Goal: Task Accomplishment & Management: Use online tool/utility

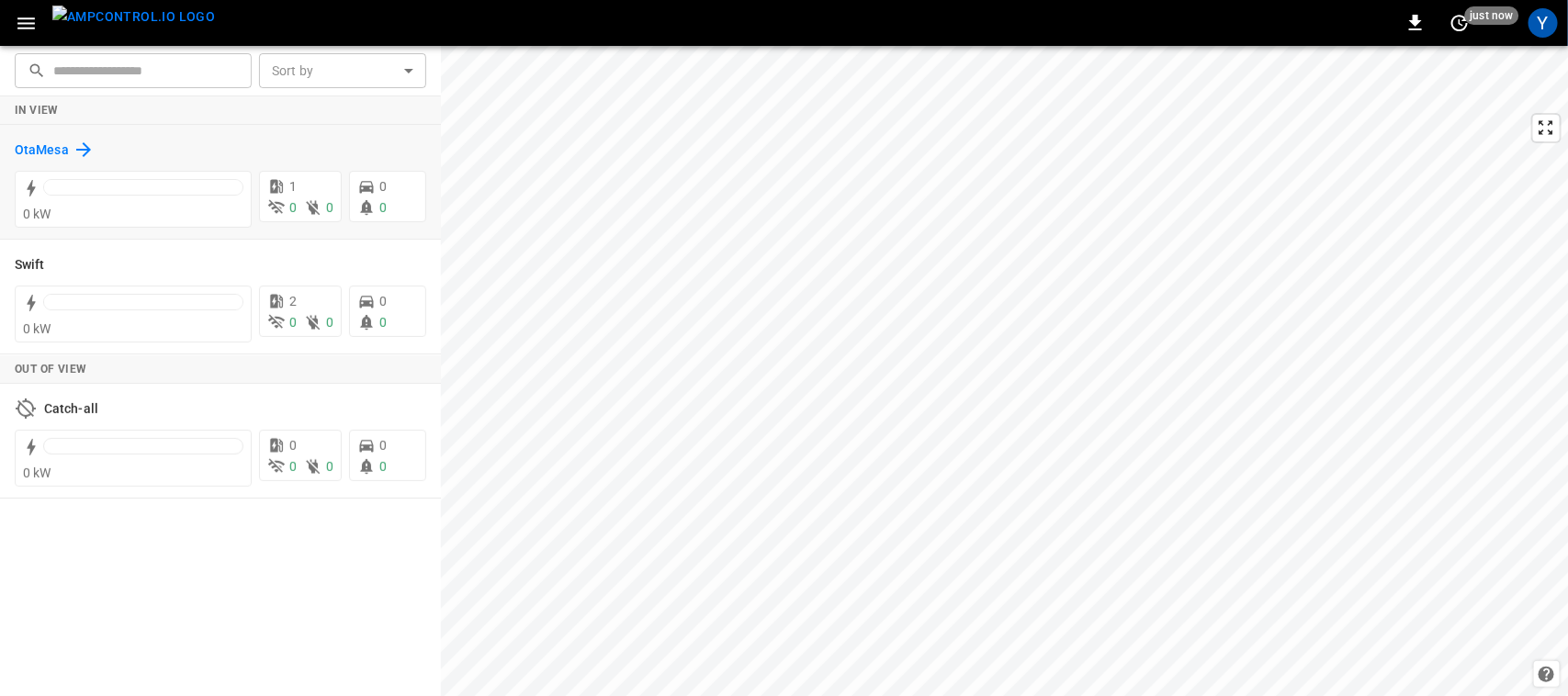
click at [30, 141] on h6 "OtaMesa" at bounding box center [41, 150] width 55 height 20
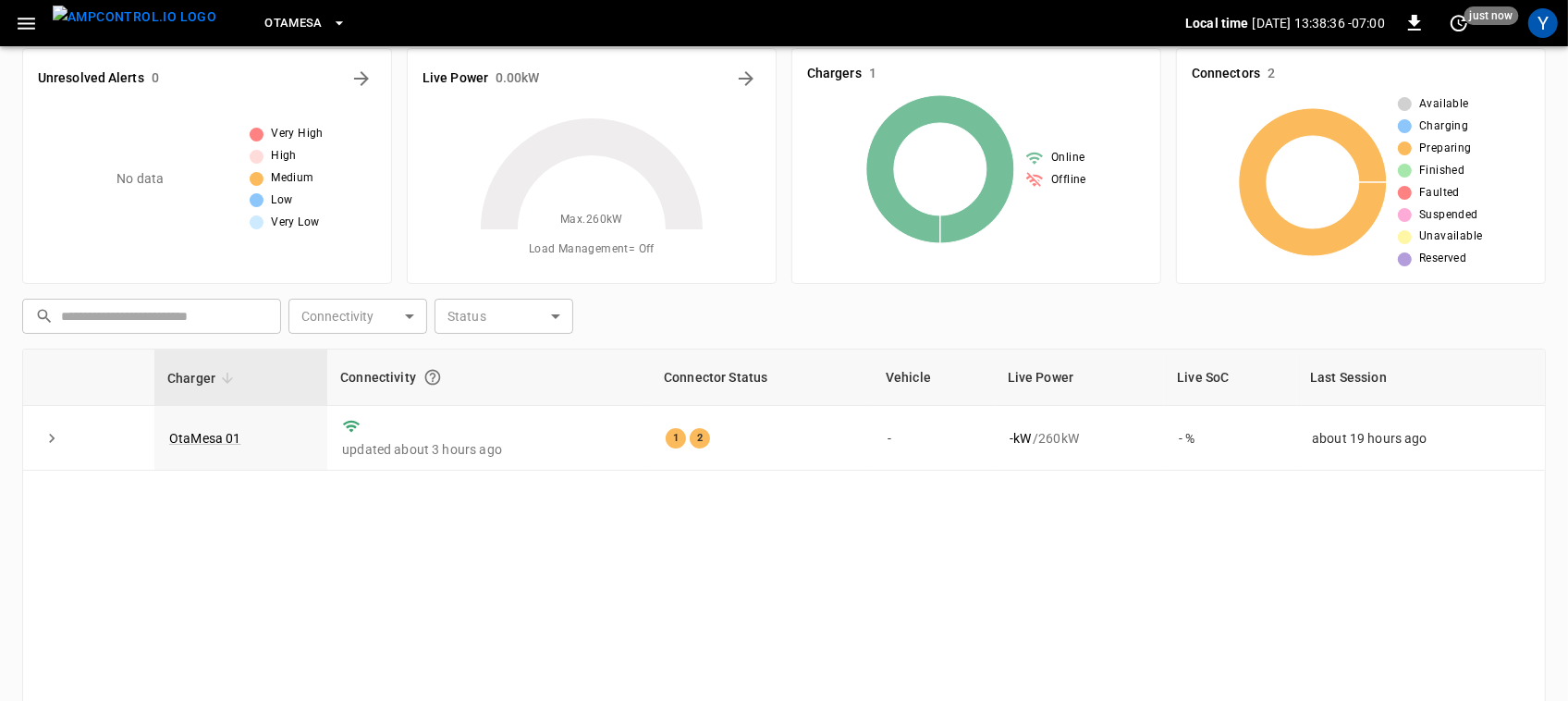
scroll to position [26, 0]
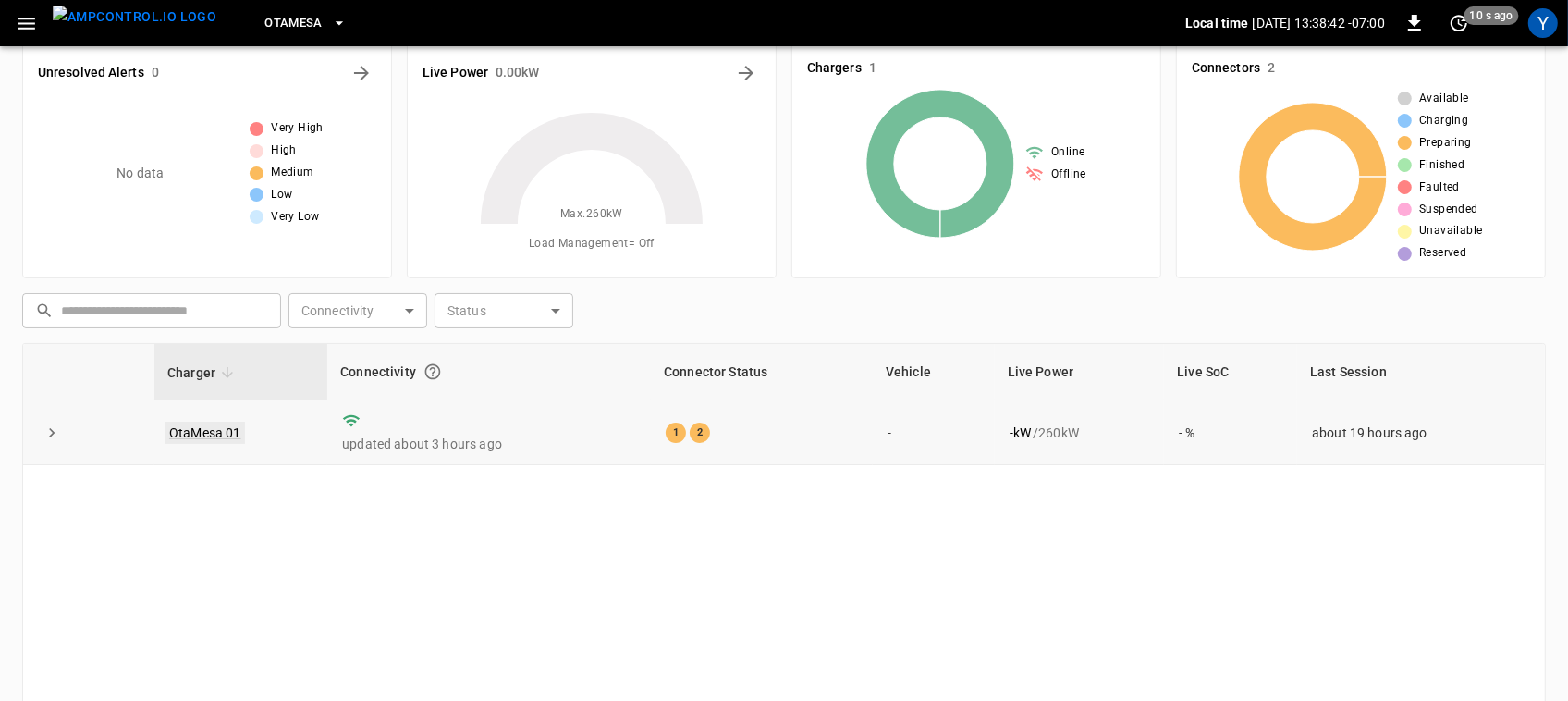
click at [187, 425] on link "OtaMesa 01" at bounding box center [205, 432] width 79 height 22
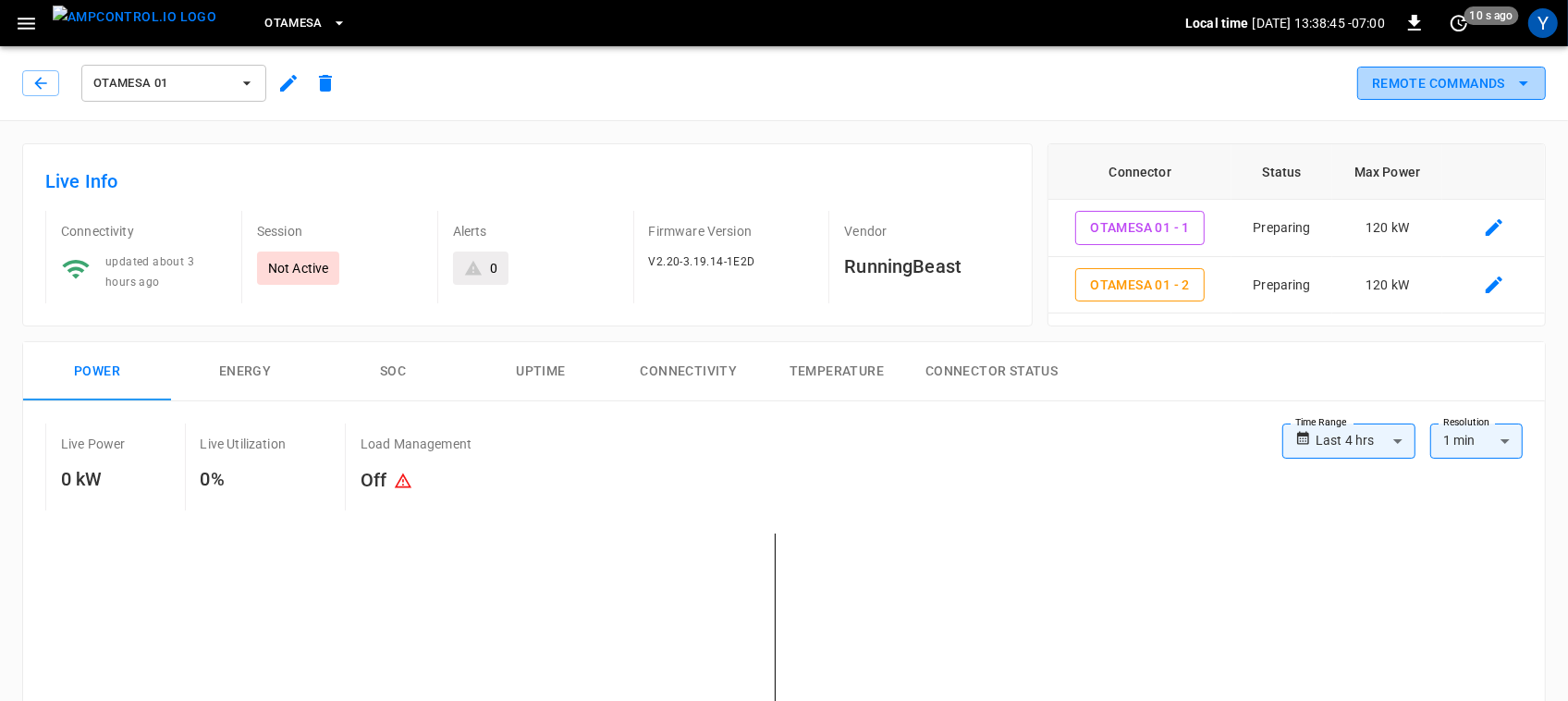
click at [1406, 90] on button "Remote Commands" at bounding box center [1451, 83] width 189 height 34
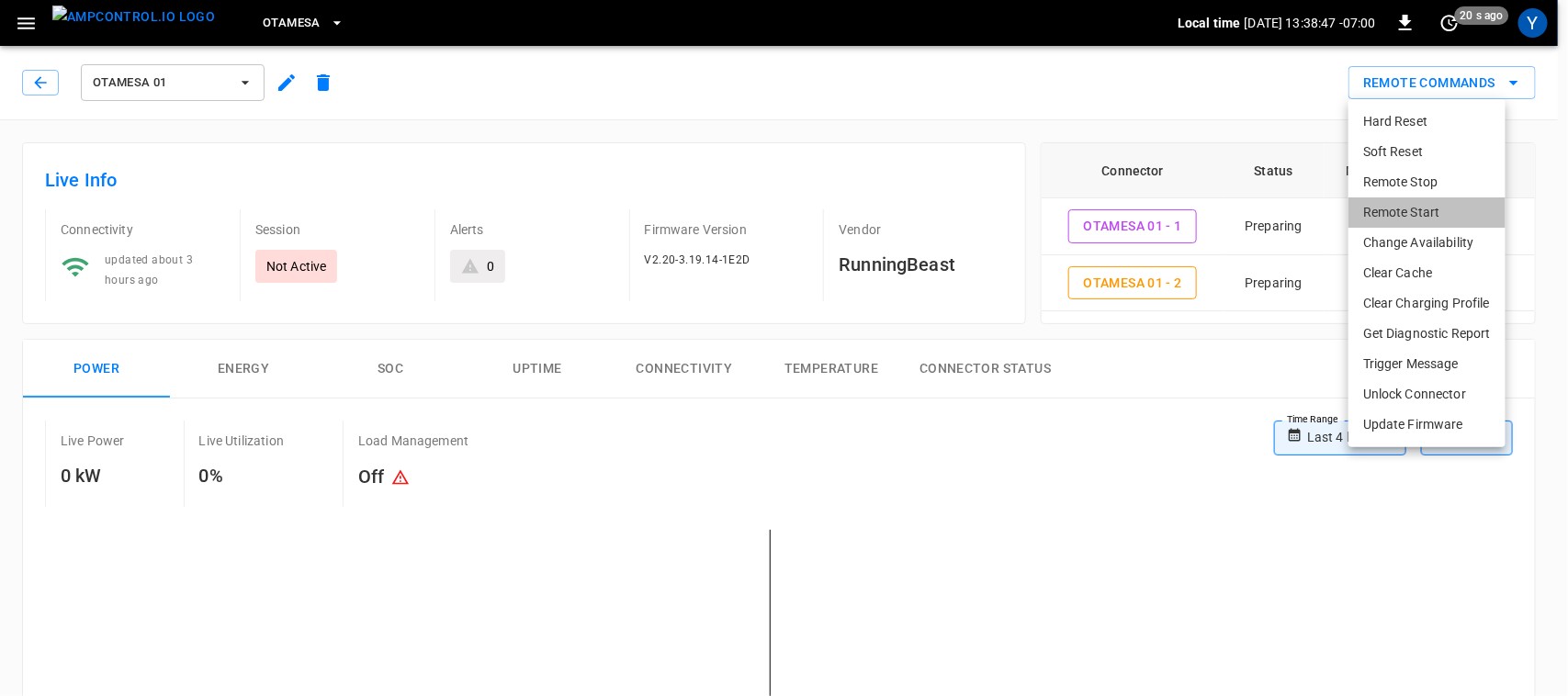
click at [1401, 200] on li "Remote Start" at bounding box center [1427, 213] width 157 height 31
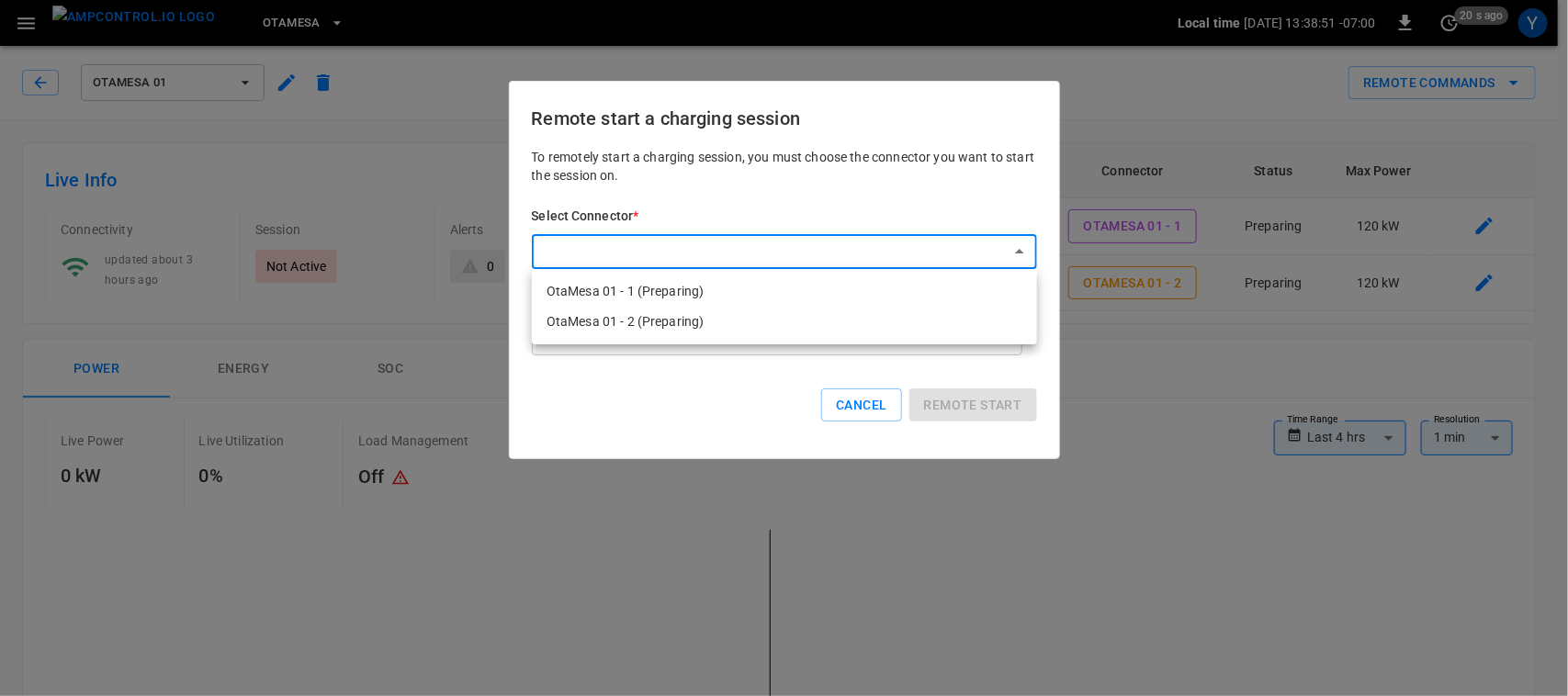
drag, startPoint x: 746, startPoint y: 299, endPoint x: 728, endPoint y: 294, distance: 18.7
click at [728, 294] on li "OtaMesa 01 - 1 (Preparing)" at bounding box center [784, 292] width 505 height 31
type input "**********"
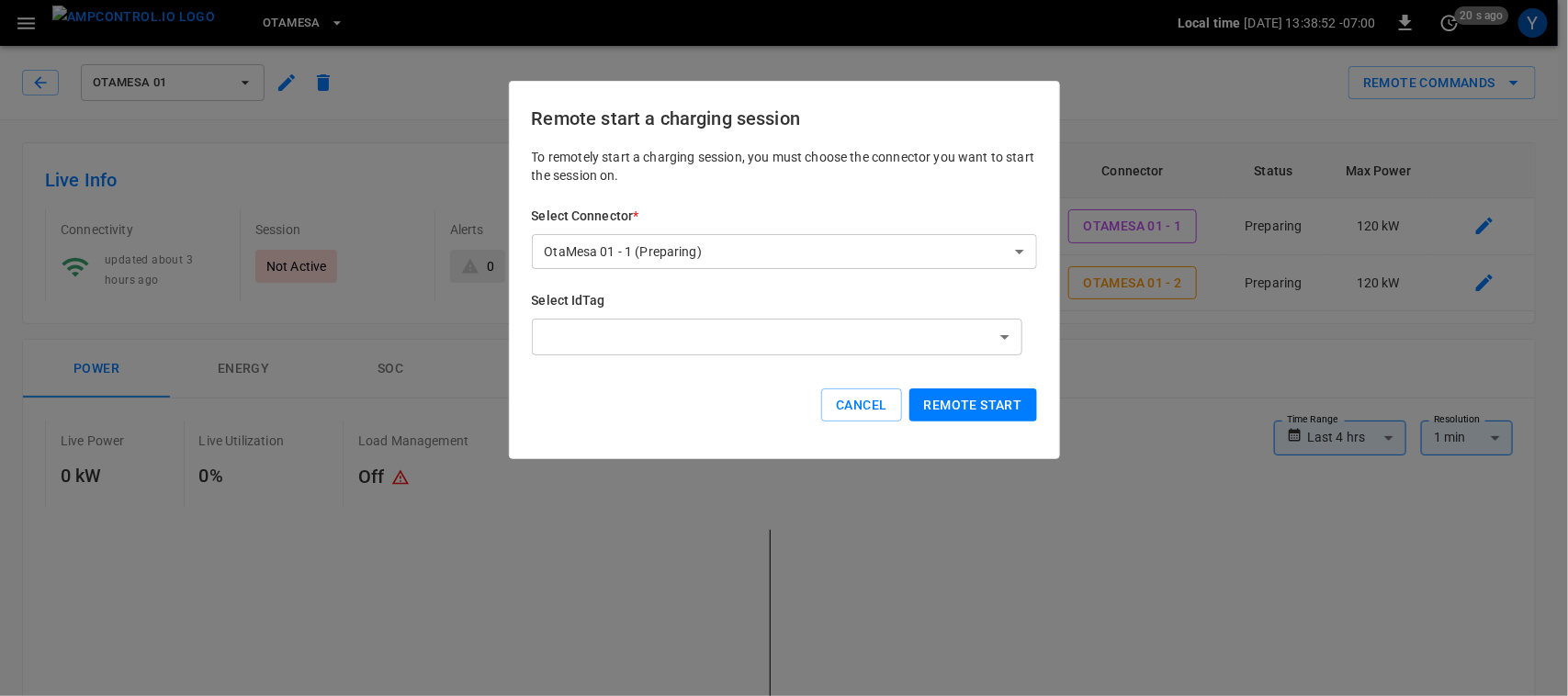
click at [969, 400] on button "Remote start" at bounding box center [972, 405] width 127 height 34
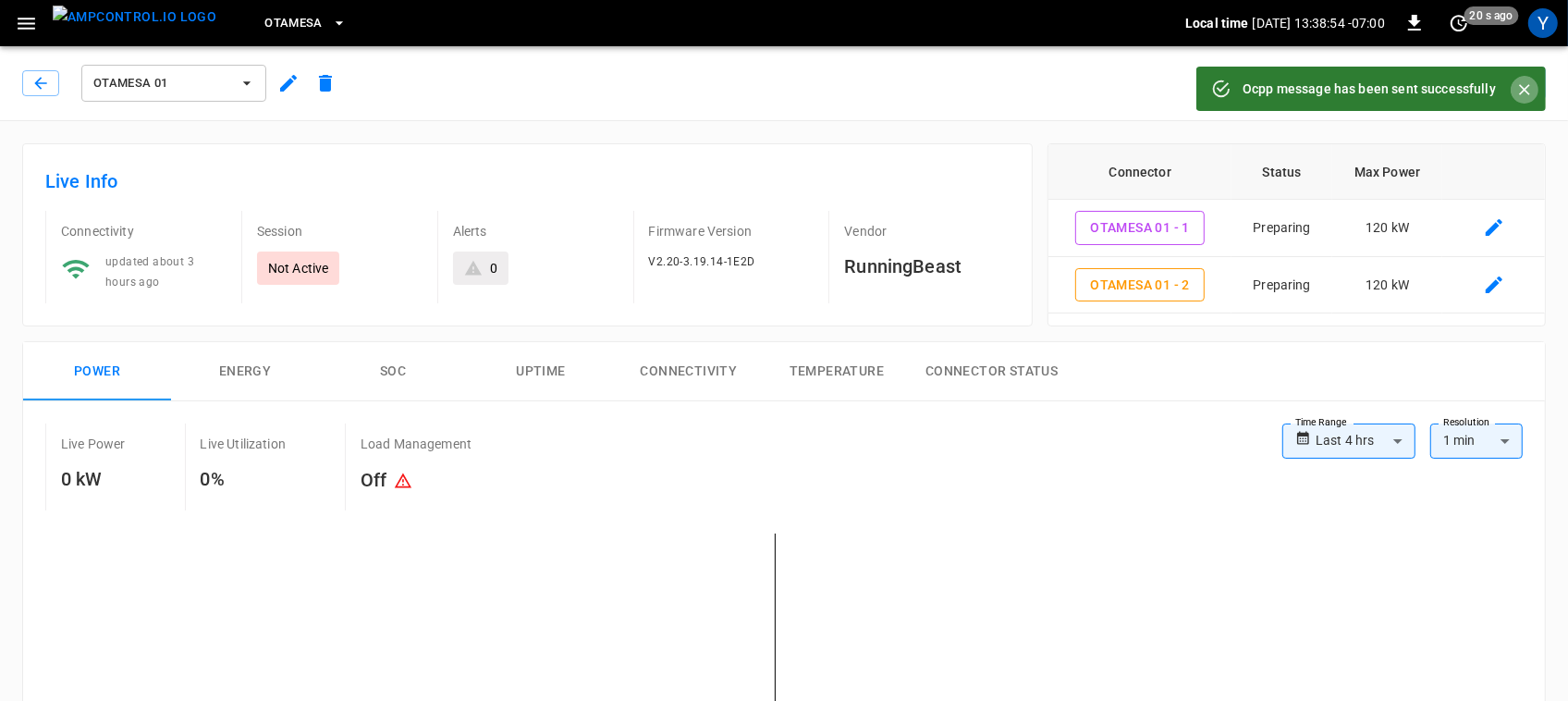
click at [1534, 81] on button "Close" at bounding box center [1524, 90] width 28 height 28
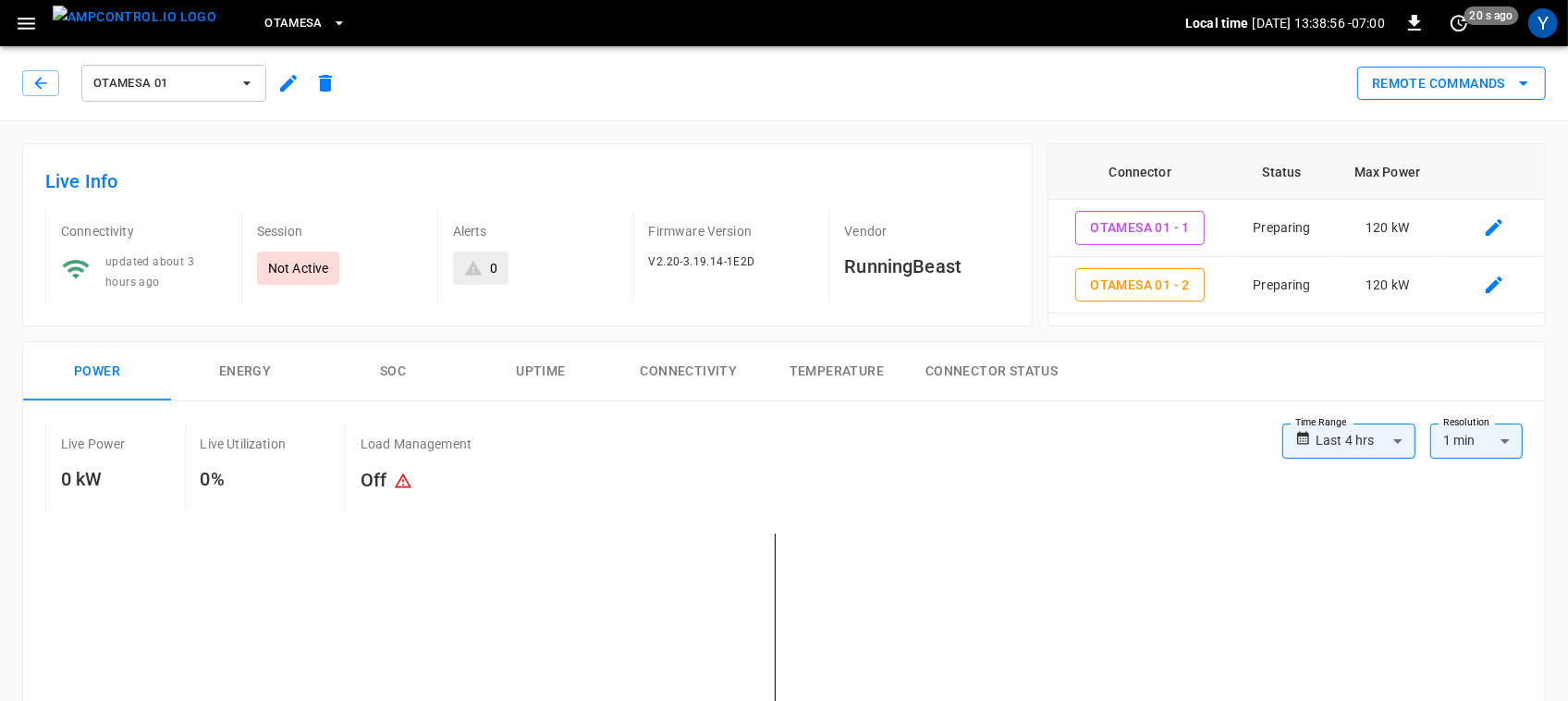
click at [1516, 81] on icon "remote commands options" at bounding box center [1523, 83] width 22 height 22
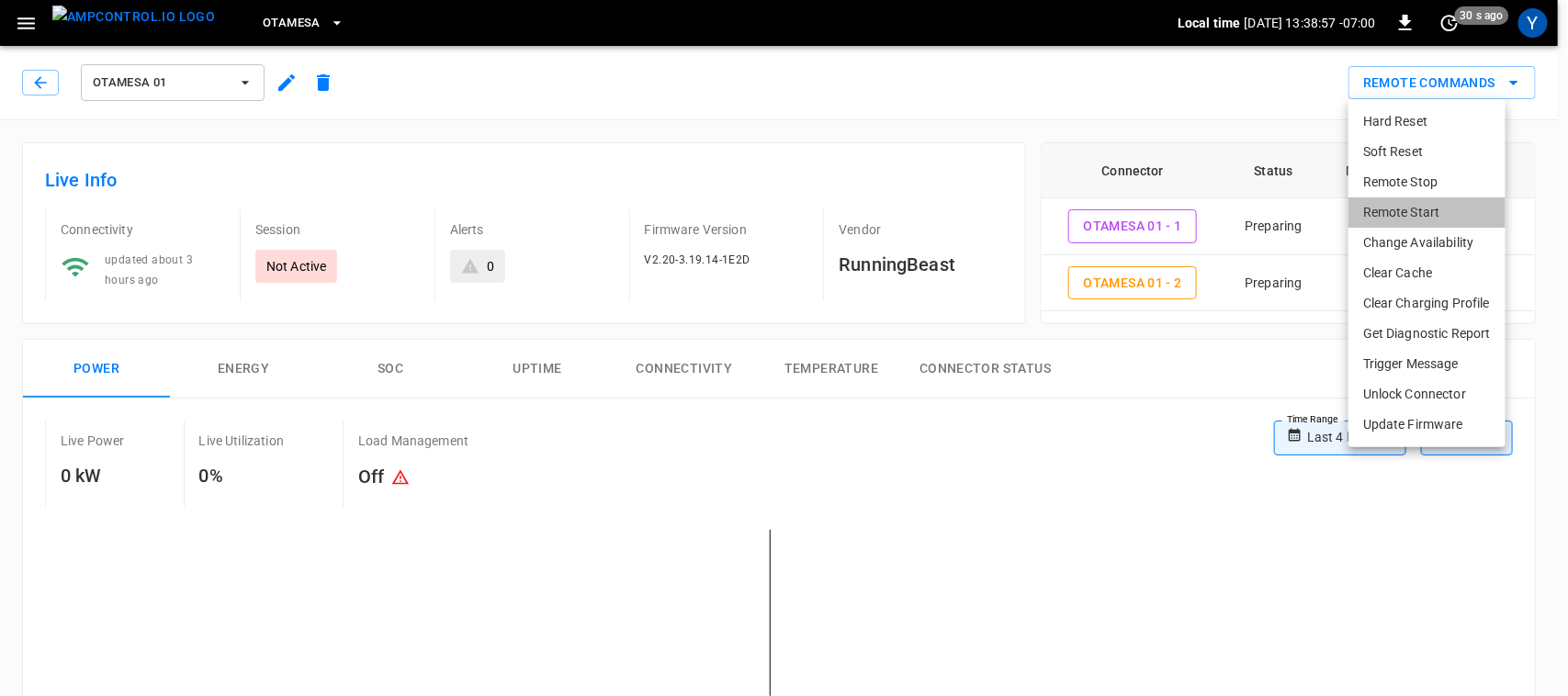
click at [1422, 216] on li "Remote Start" at bounding box center [1427, 213] width 157 height 31
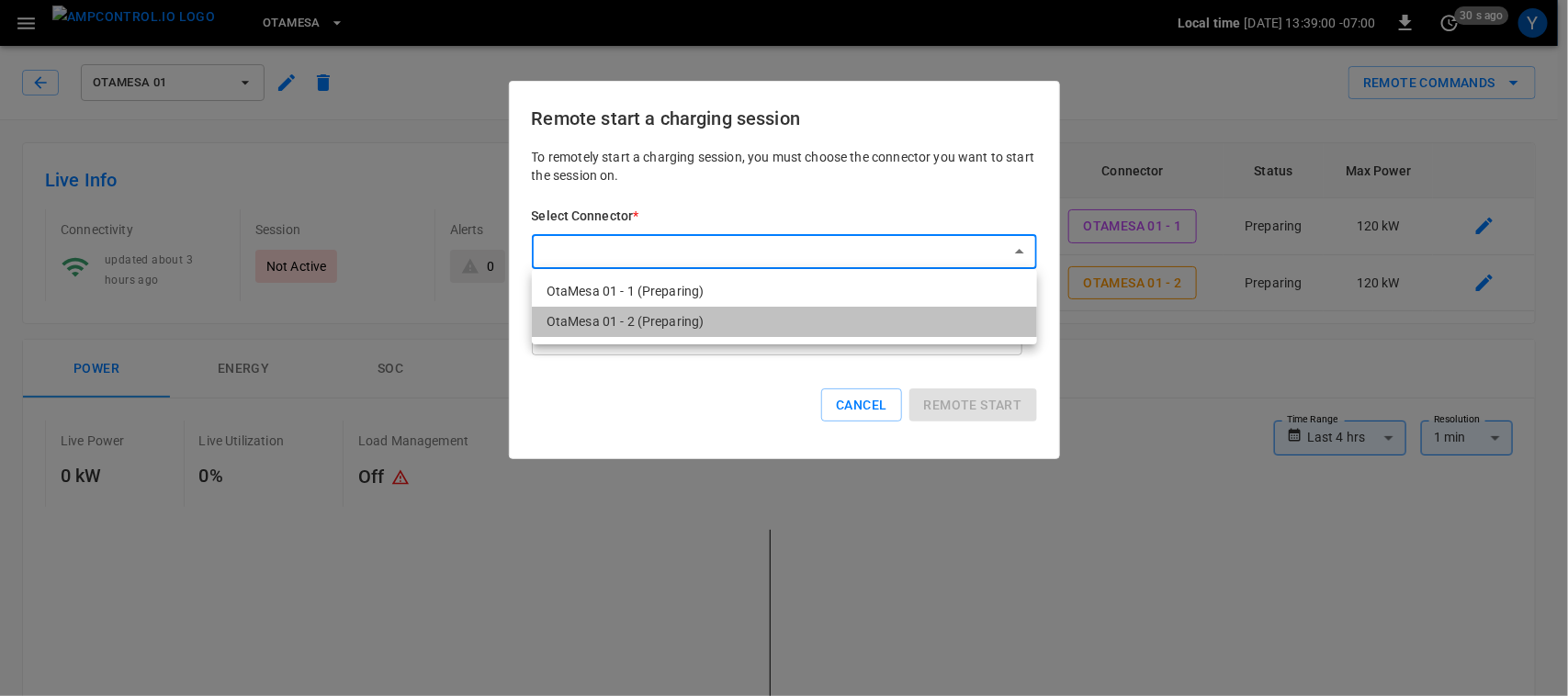
click at [829, 325] on li "OtaMesa 01 - 2 (Preparing)" at bounding box center [784, 322] width 505 height 31
type input "**********"
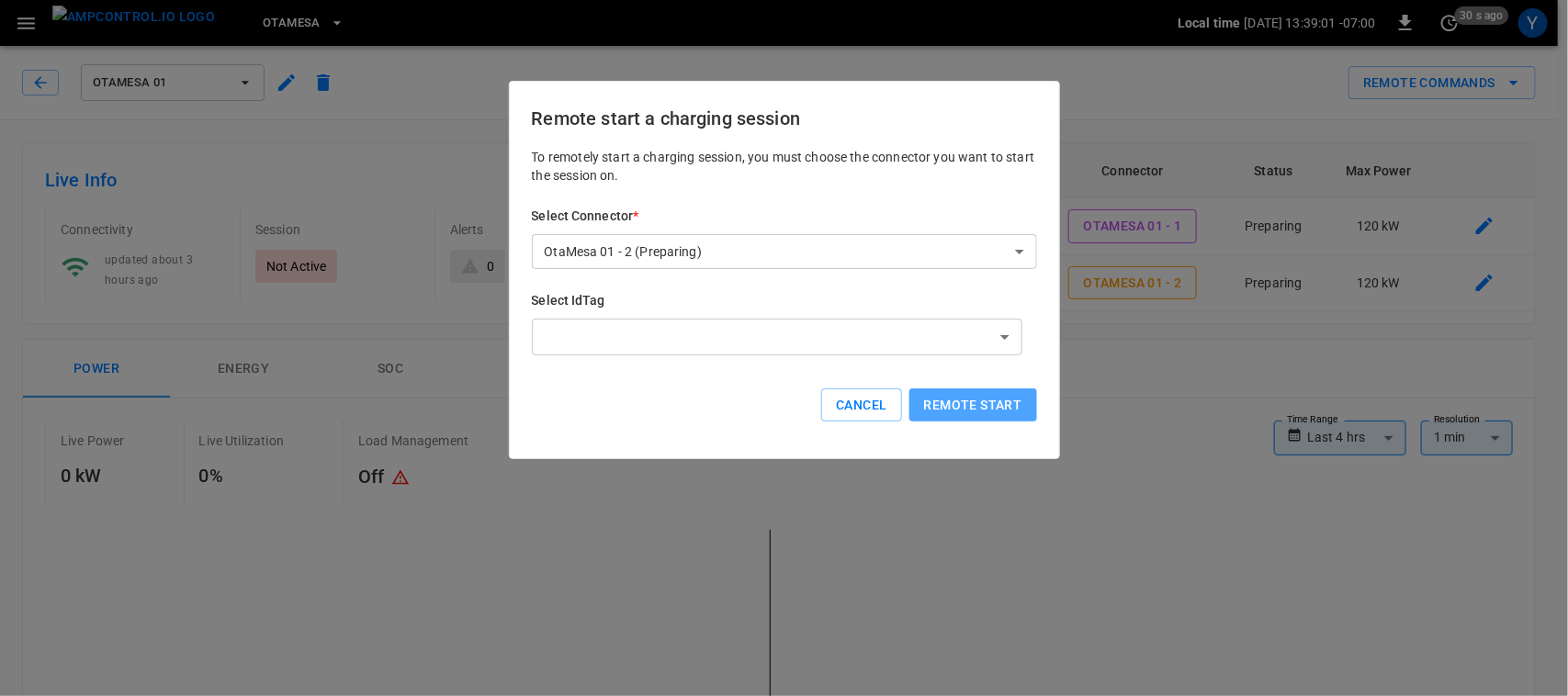
click at [971, 406] on button "Remote start" at bounding box center [972, 405] width 127 height 34
